Goal: Navigation & Orientation: Find specific page/section

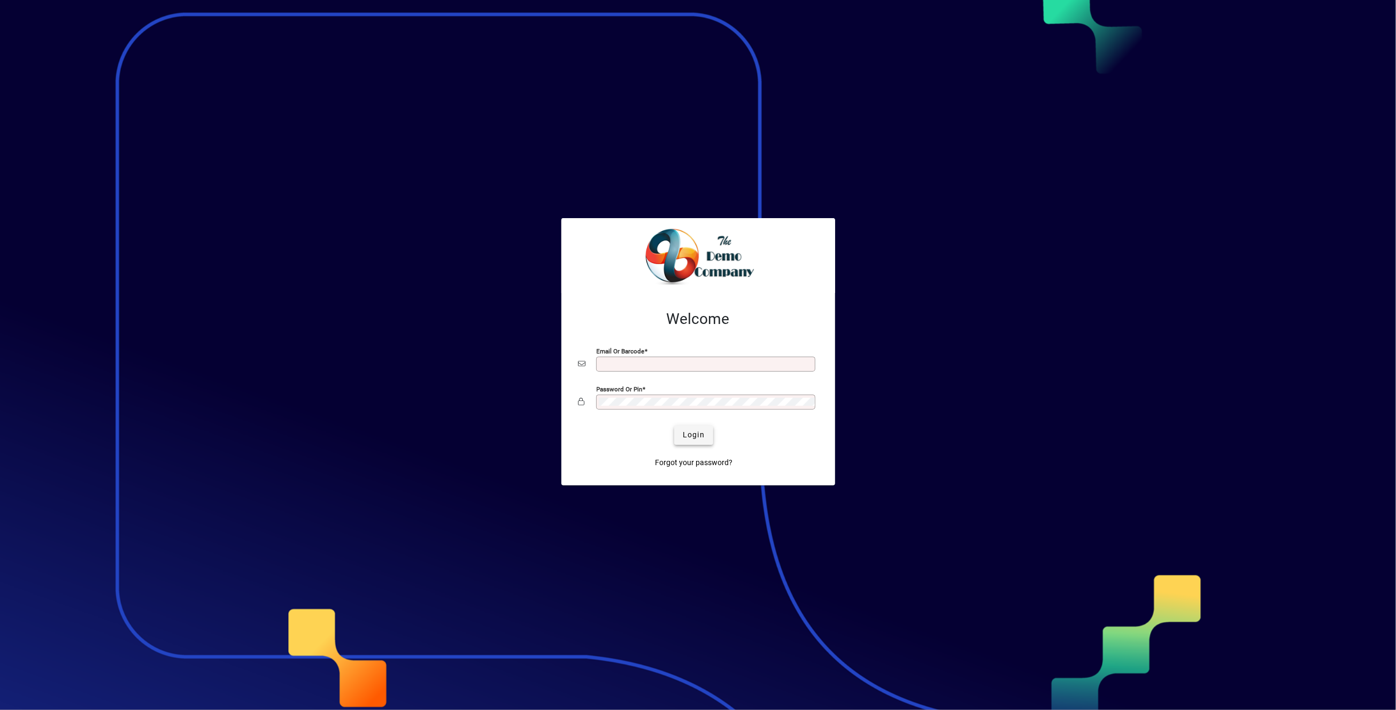
type input "**********"
click at [702, 436] on span "Login" at bounding box center [694, 434] width 22 height 11
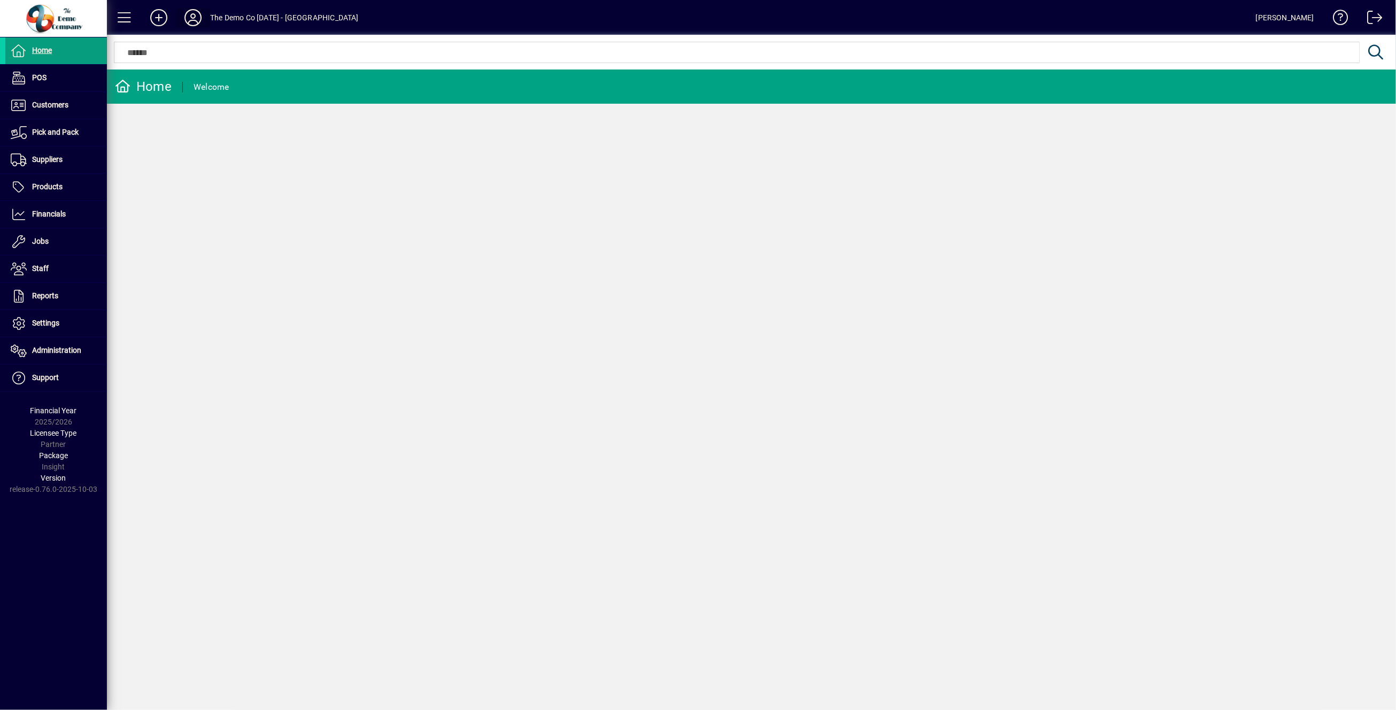
click at [196, 17] on icon at bounding box center [192, 17] width 21 height 17
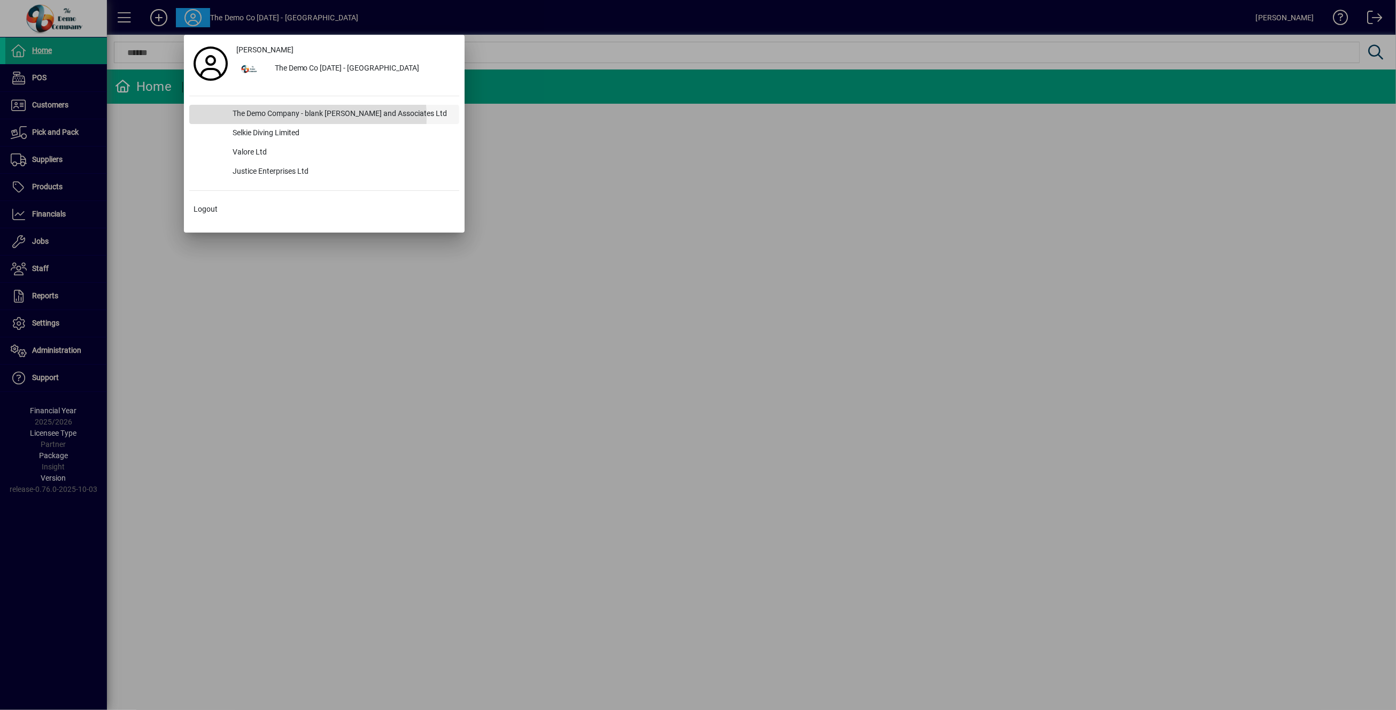
click at [273, 117] on div "The Demo Company - blank Simich and Associates Ltd" at bounding box center [341, 114] width 235 height 19
